Goal: Check status: Check status

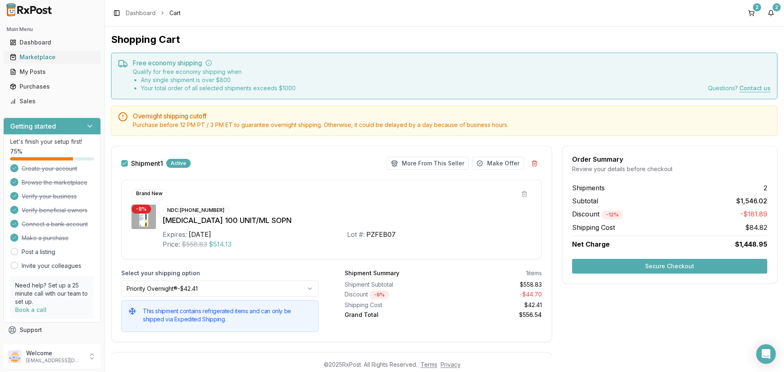
click at [38, 60] on div "Marketplace" at bounding box center [52, 57] width 84 height 8
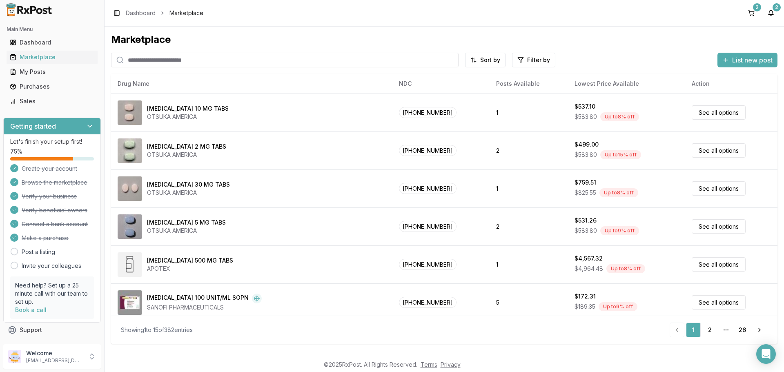
click at [162, 64] on input "search" at bounding box center [284, 60] width 347 height 15
click at [771, 11] on button "2" at bounding box center [770, 13] width 13 height 13
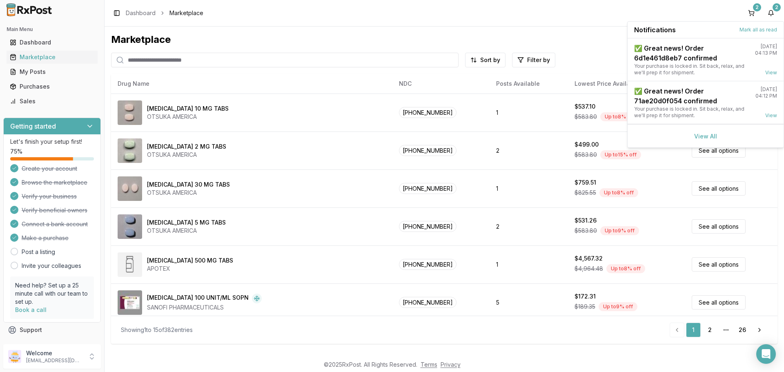
click at [144, 62] on input "search" at bounding box center [284, 60] width 347 height 15
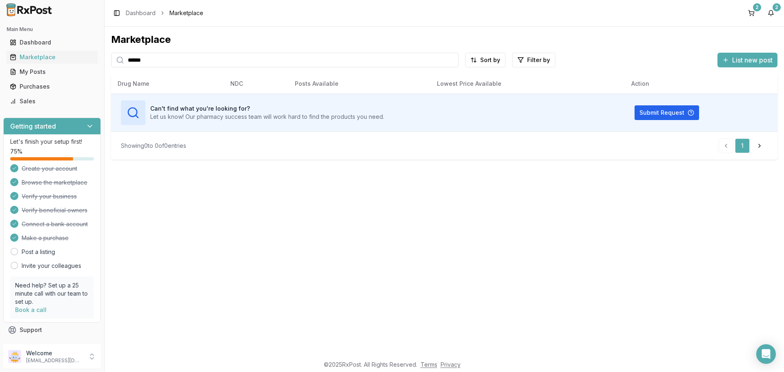
type input "******"
drag, startPoint x: 772, startPoint y: 10, endPoint x: 758, endPoint y: 17, distance: 15.3
click at [772, 10] on button "2" at bounding box center [770, 13] width 13 height 13
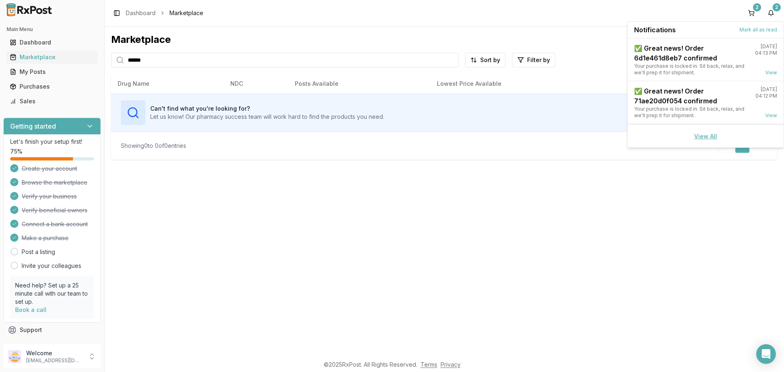
click at [703, 136] on link "View All" at bounding box center [705, 136] width 23 height 7
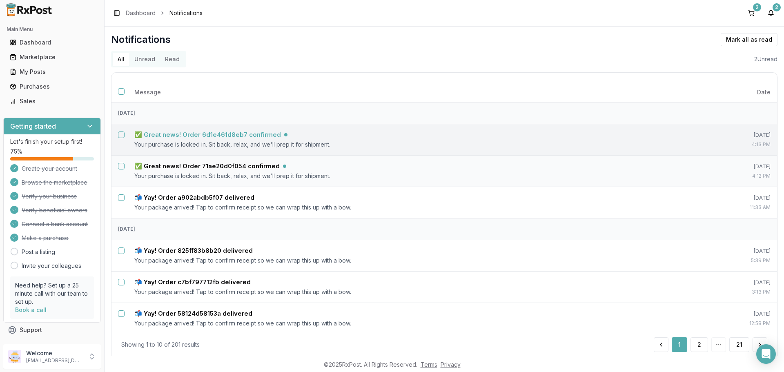
click at [241, 133] on h5 "✅ Great news! Order 6d1e461d8eb7 confirmed" at bounding box center [207, 135] width 147 height 8
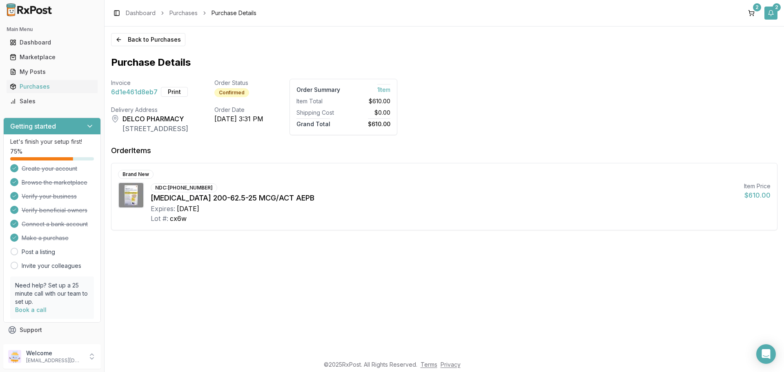
click at [772, 10] on button "2" at bounding box center [770, 13] width 13 height 13
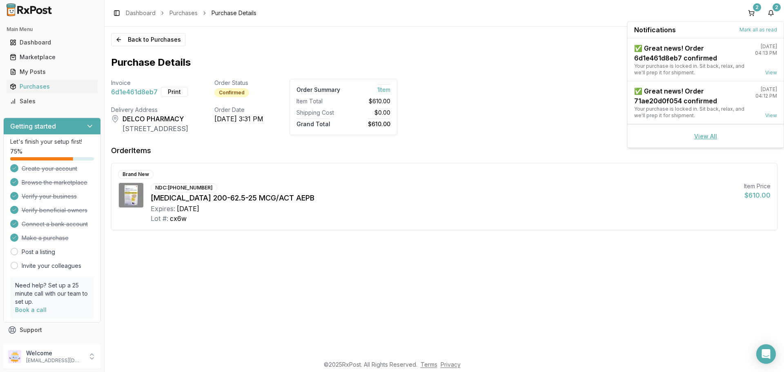
click at [708, 139] on link "View All" at bounding box center [705, 136] width 23 height 7
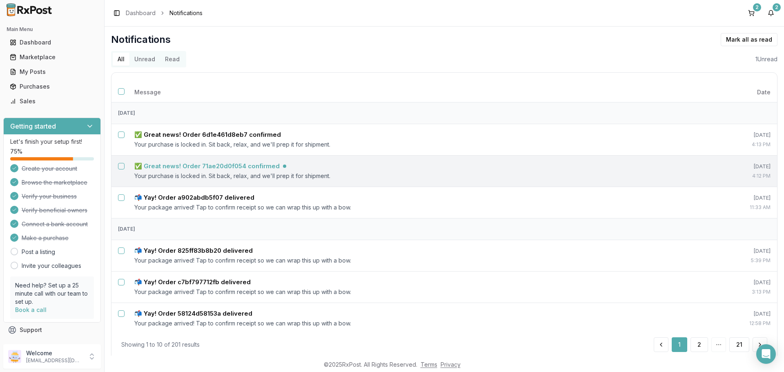
click at [212, 165] on h5 "✅ Great news! Order 71ae20d0f054 confirmed" at bounding box center [206, 166] width 145 height 8
